Goal: Find contact information: Find contact information

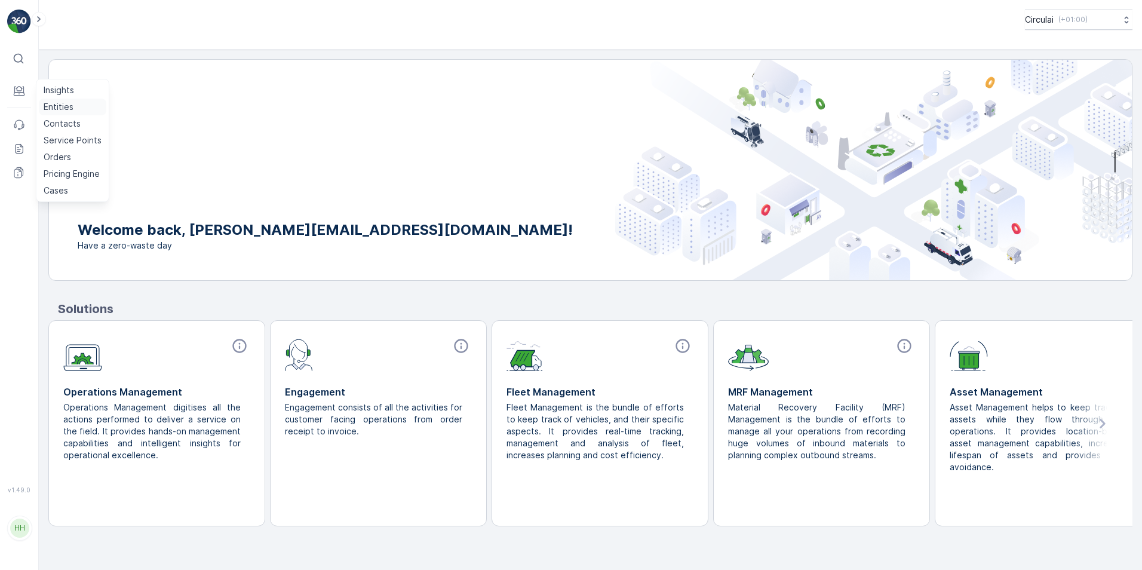
click at [47, 104] on p "Entities" at bounding box center [59, 107] width 30 height 12
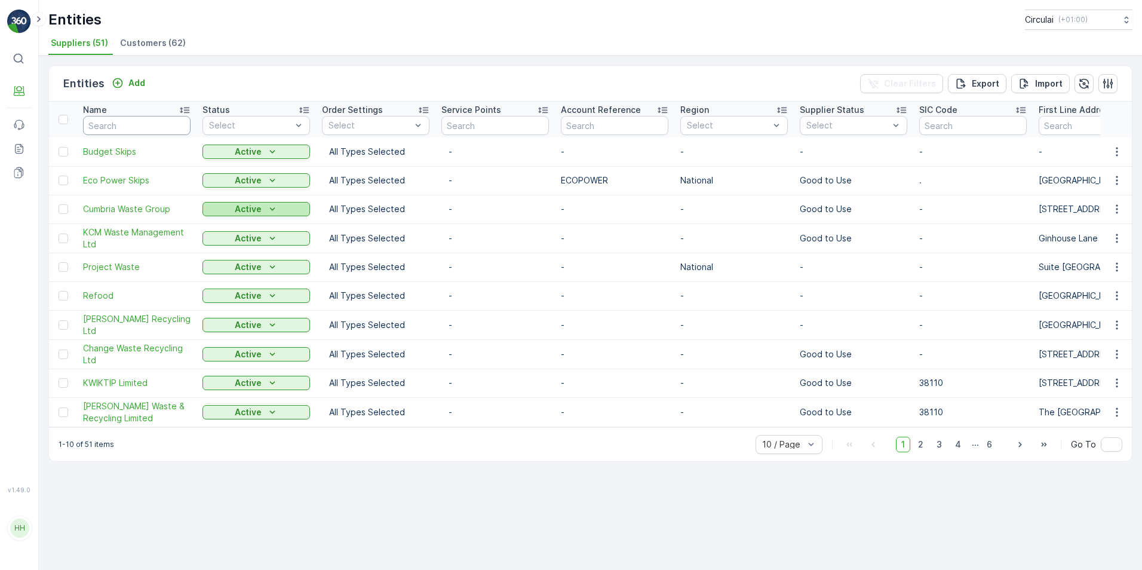
drag, startPoint x: 156, startPoint y: 121, endPoint x: 263, endPoint y: 207, distance: 137.2
click at [156, 121] on input "text" at bounding box center [137, 125] width 108 height 19
type input "olleco"
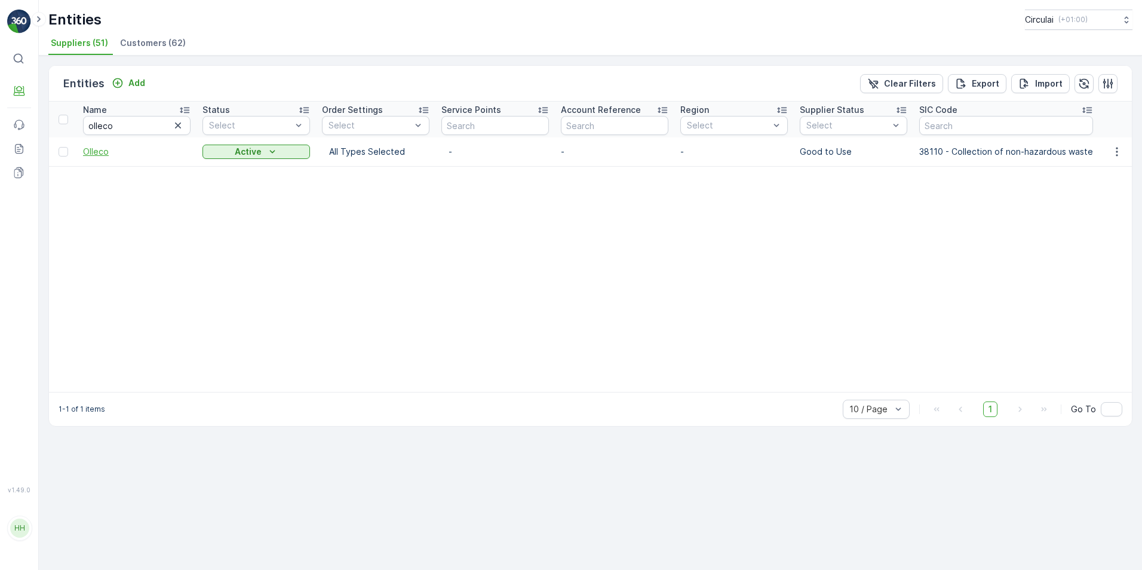
click at [97, 150] on span "Olleco" at bounding box center [137, 152] width 108 height 12
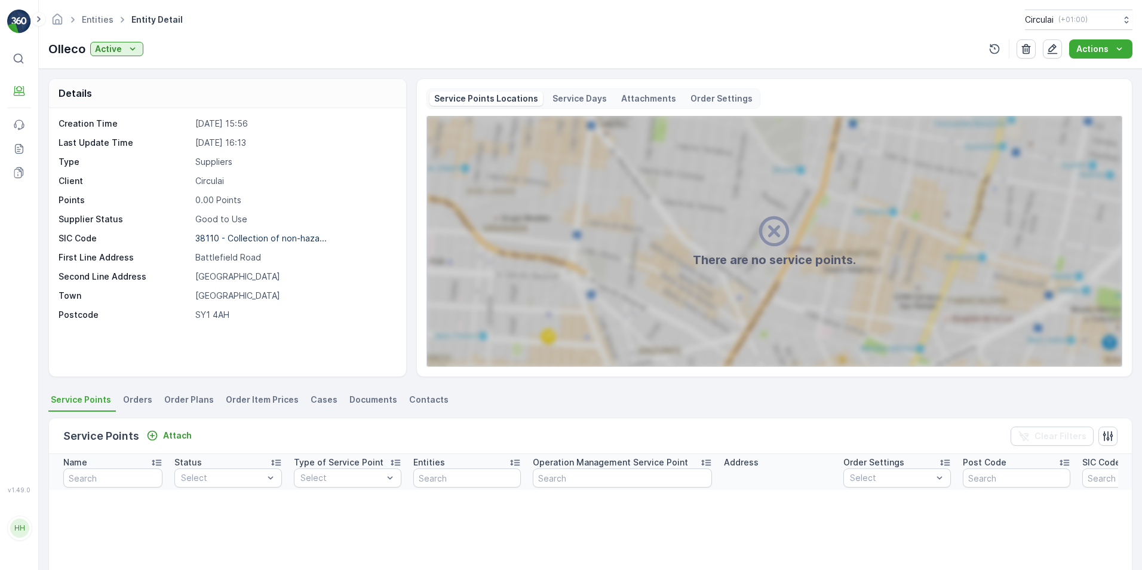
click at [409, 401] on span "Contacts" at bounding box center [428, 400] width 39 height 12
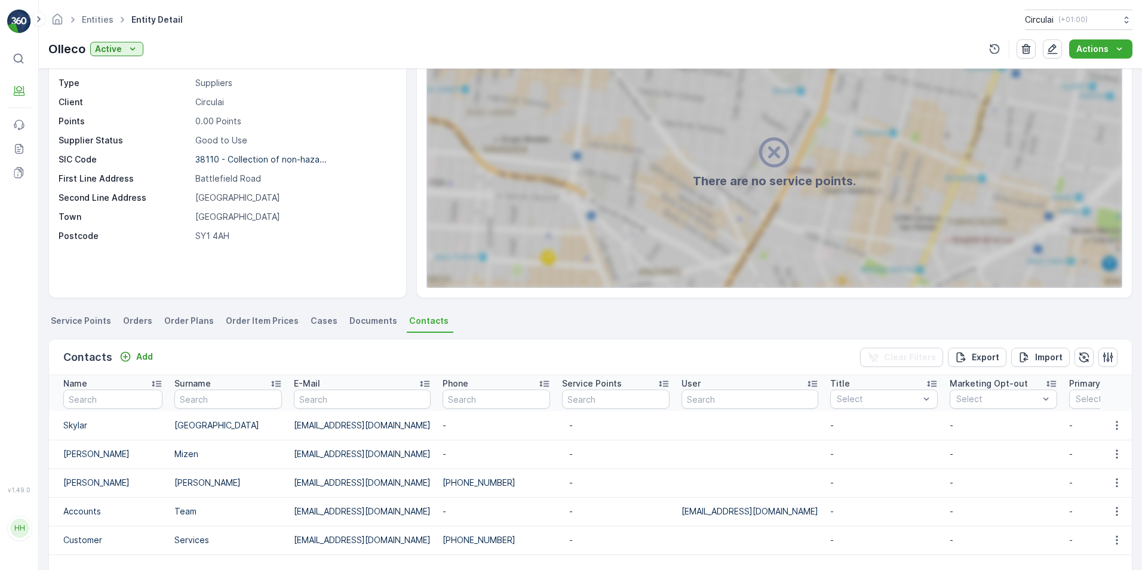
scroll to position [179, 0]
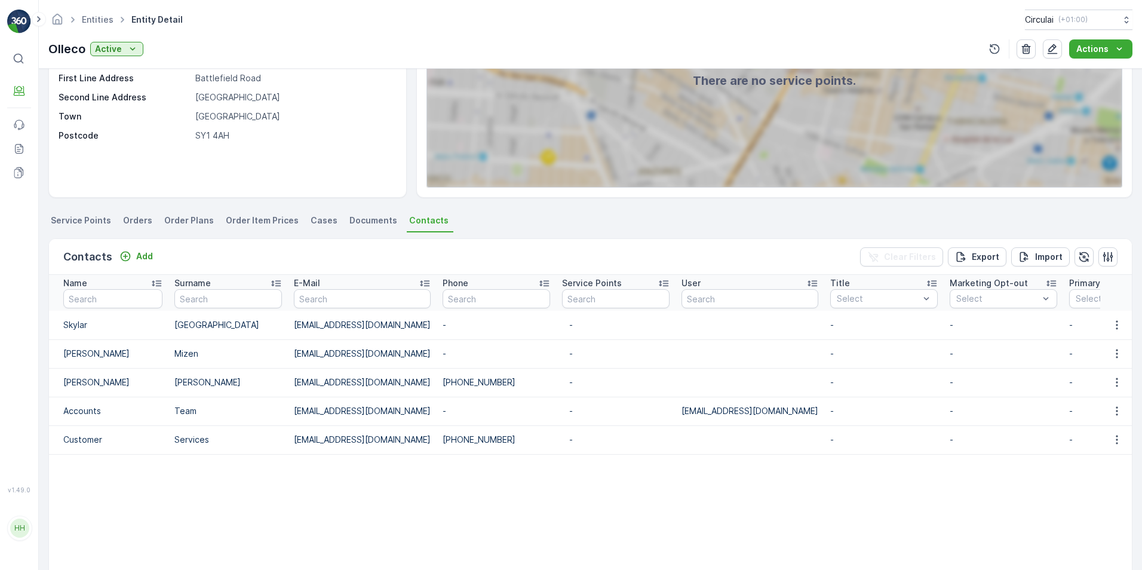
drag, startPoint x: 493, startPoint y: 440, endPoint x: 372, endPoint y: 444, distance: 120.7
click at [372, 444] on tr "Customer Services [EMAIL_ADDRESS][DOMAIN_NAME] [PHONE_NUMBER] - - - - - - [DATE…" at bounding box center [937, 439] width 1777 height 29
drag, startPoint x: 372, startPoint y: 444, endPoint x: 465, endPoint y: 453, distance: 93.6
click at [437, 448] on td "[PHONE_NUMBER]" at bounding box center [496, 439] width 119 height 29
drag, startPoint x: 487, startPoint y: 437, endPoint x: 417, endPoint y: 443, distance: 70.1
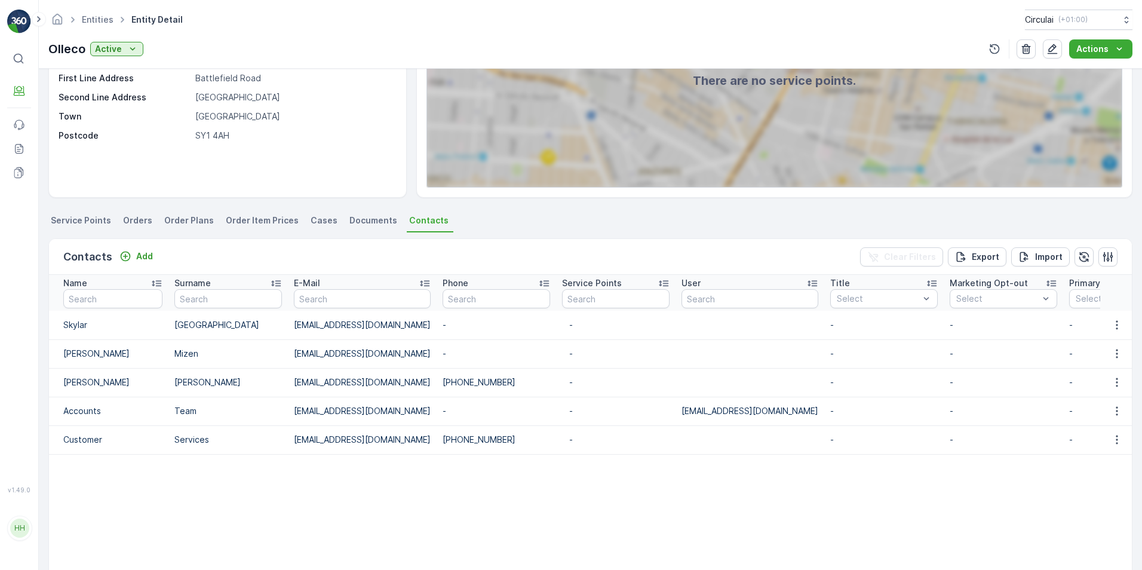
click at [437, 443] on td "[PHONE_NUMBER]" at bounding box center [496, 439] width 119 height 29
copy td "[PHONE_NUMBER]"
